Goal: Task Accomplishment & Management: Manage account settings

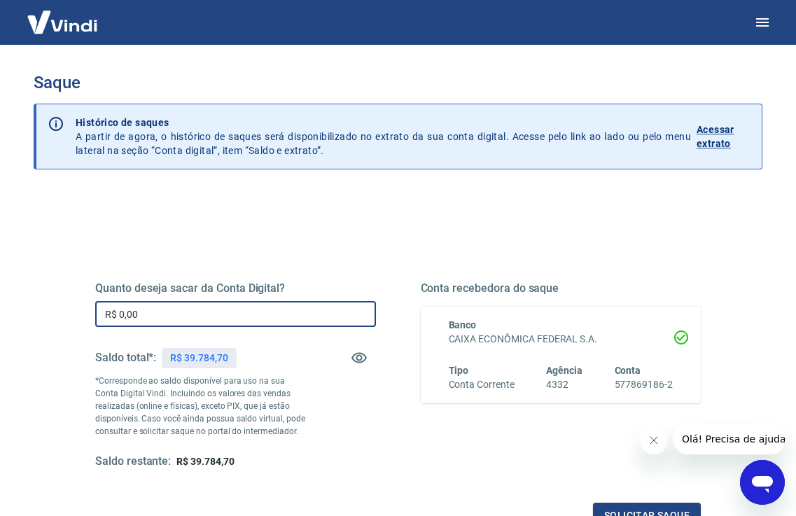
click at [199, 304] on input "R$ 0,00" at bounding box center [235, 314] width 281 height 26
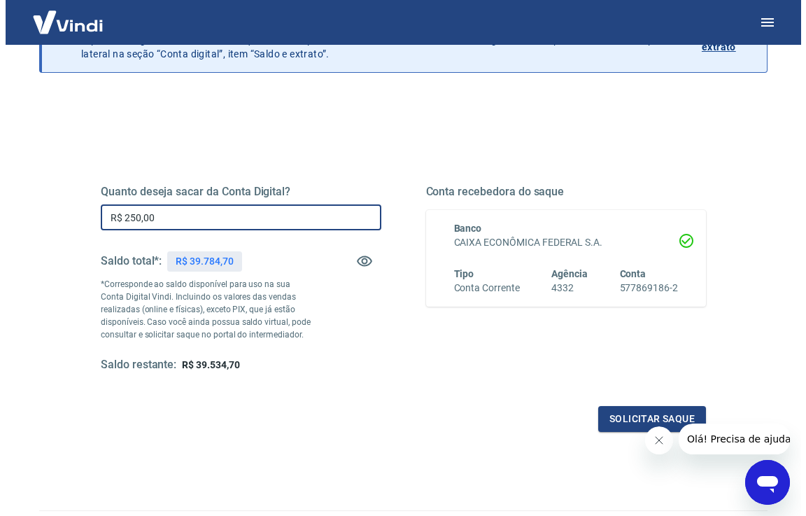
scroll to position [115, 0]
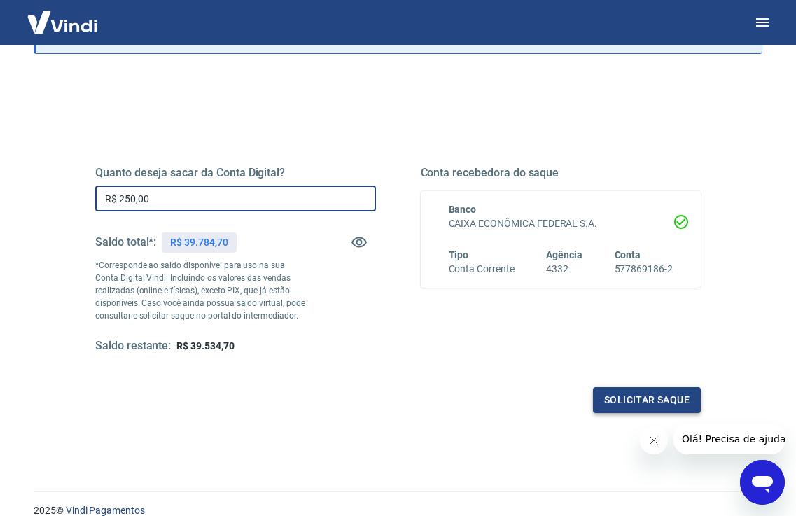
type input "R$ 250,00"
click at [642, 397] on button "Solicitar saque" at bounding box center [647, 400] width 108 height 26
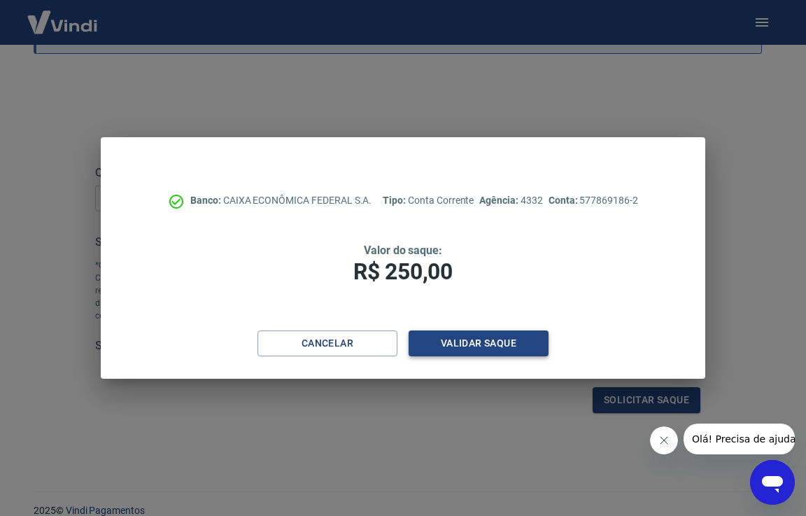
click at [478, 344] on button "Validar saque" at bounding box center [479, 343] width 140 height 26
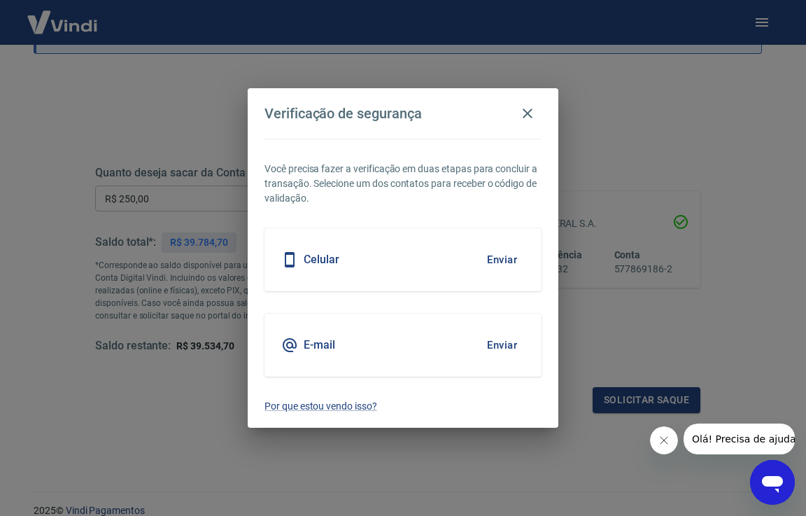
click at [474, 341] on div "E-mail Enviar" at bounding box center [403, 344] width 277 height 63
click at [488, 343] on button "Enviar" at bounding box center [501, 344] width 45 height 29
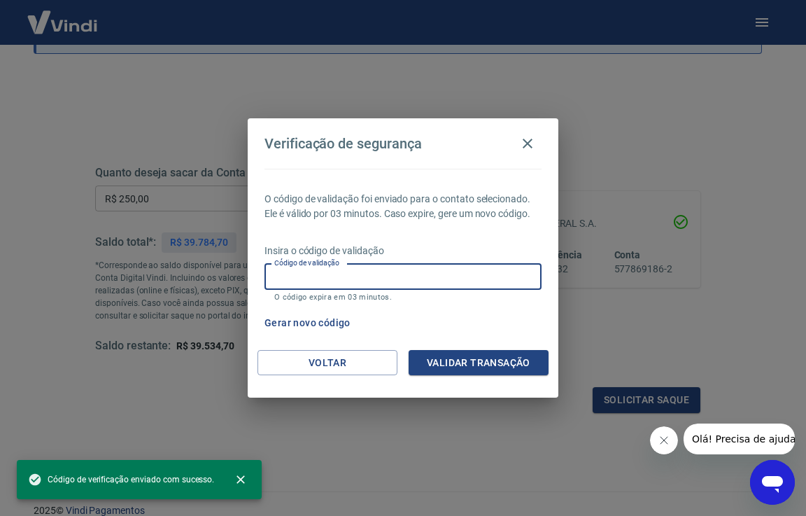
click at [425, 266] on input "Código de validação" at bounding box center [403, 277] width 277 height 26
paste input "665666"
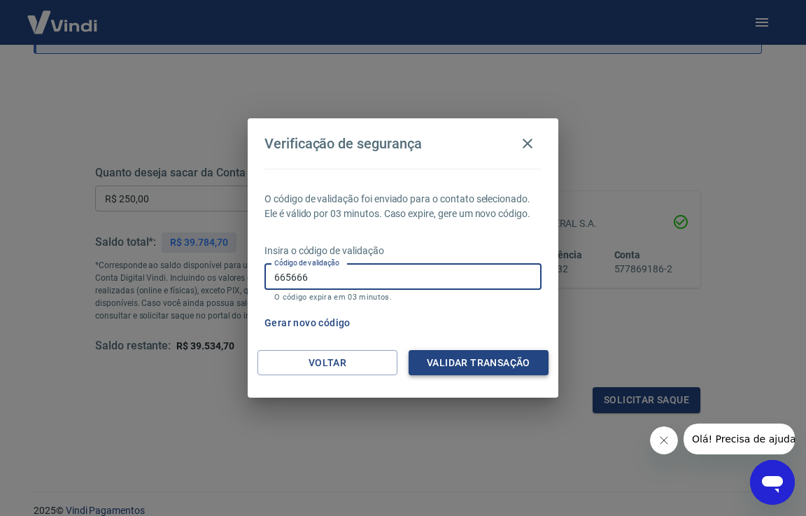
type input "665666"
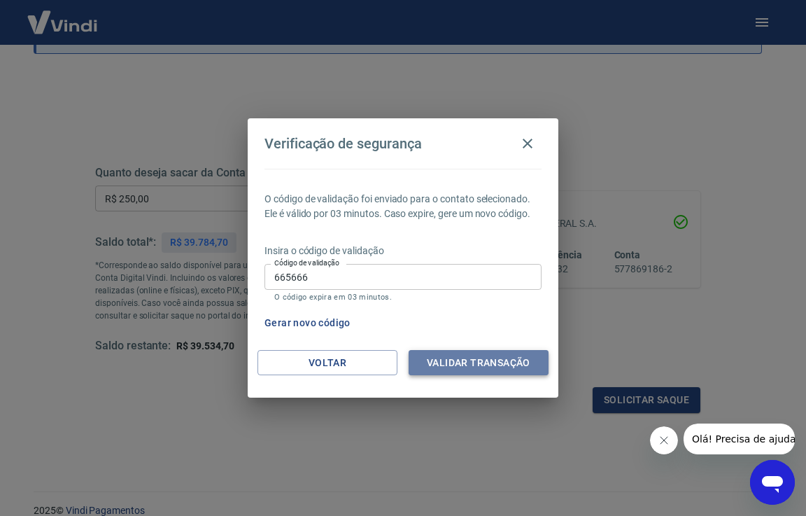
click at [456, 360] on button "Validar transação" at bounding box center [479, 363] width 140 height 26
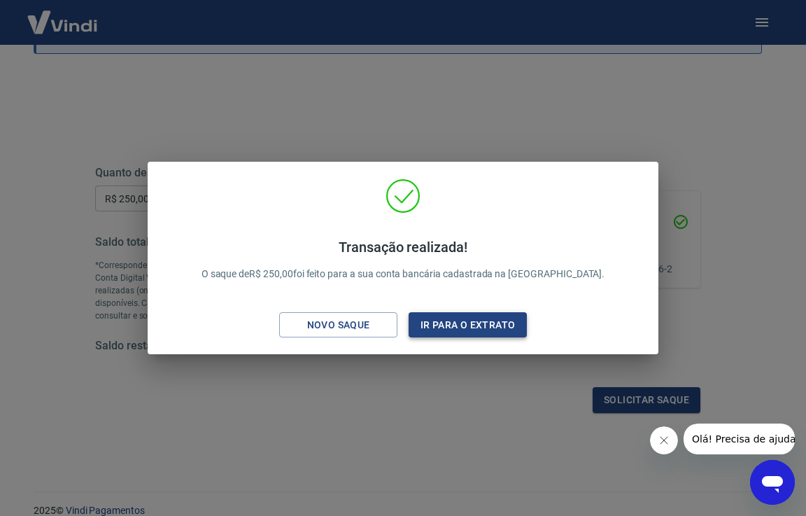
click at [505, 316] on button "Ir para o extrato" at bounding box center [468, 325] width 118 height 26
